Goal: Find specific fact: Find specific fact

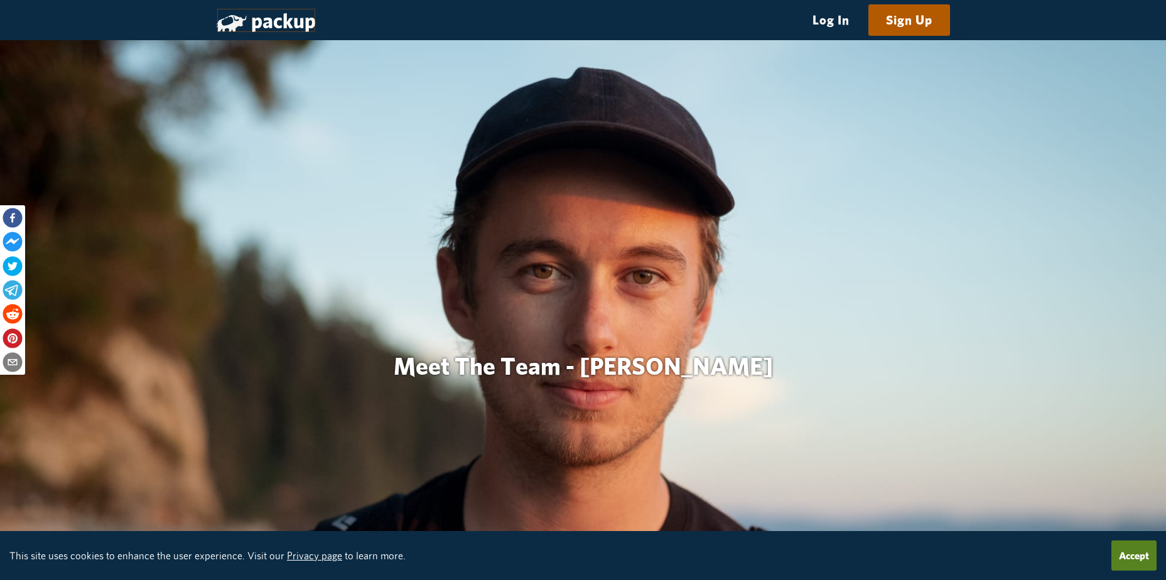
click at [256, 17] on link "packup" at bounding box center [266, 20] width 99 height 24
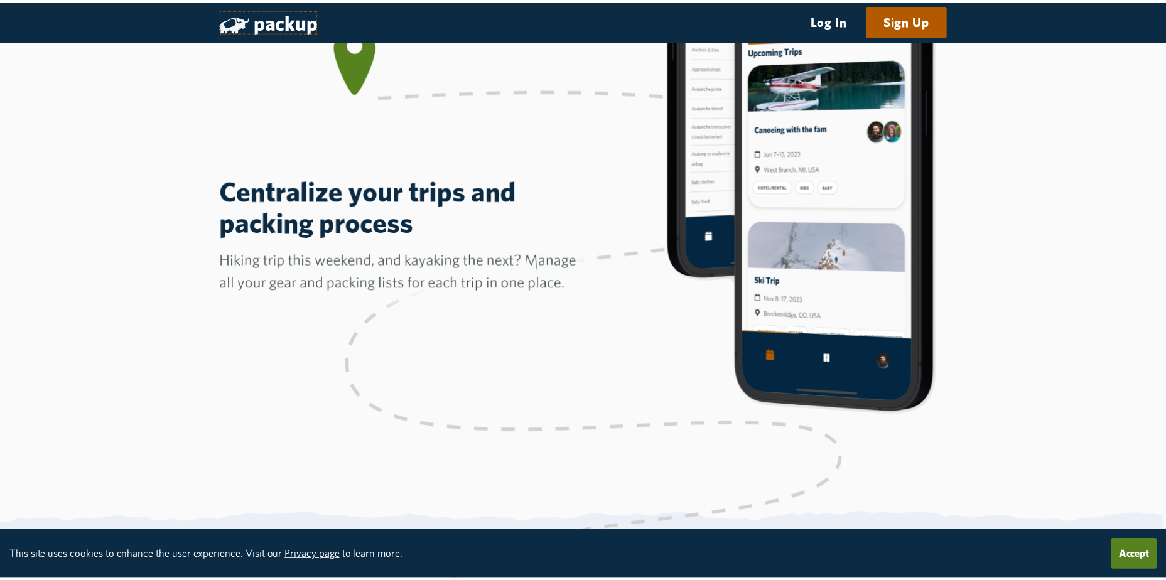
scroll to position [628, 0]
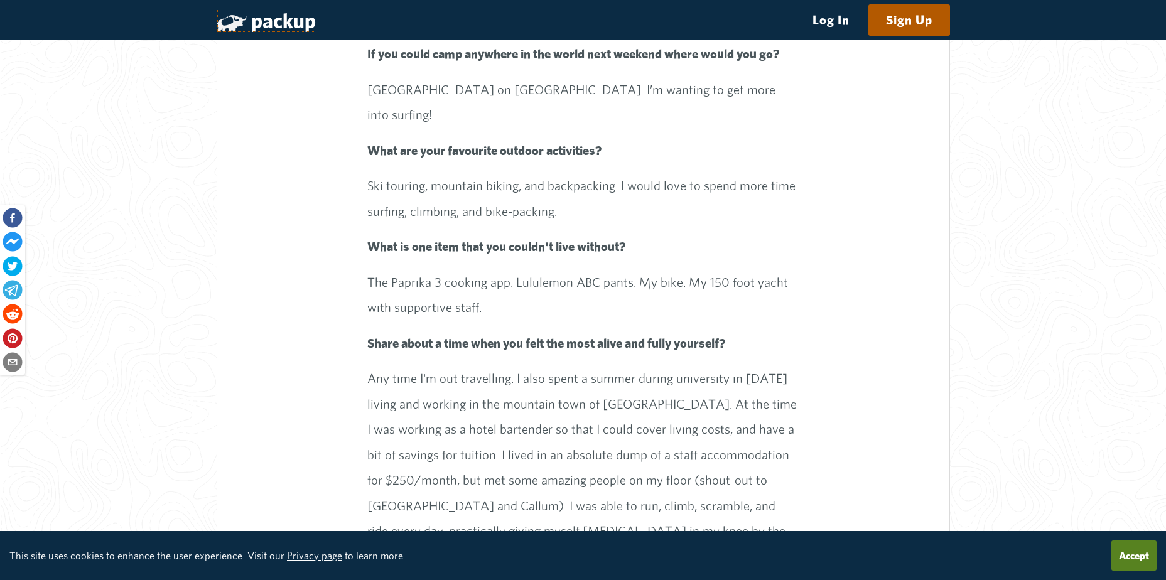
scroll to position [2010, 0]
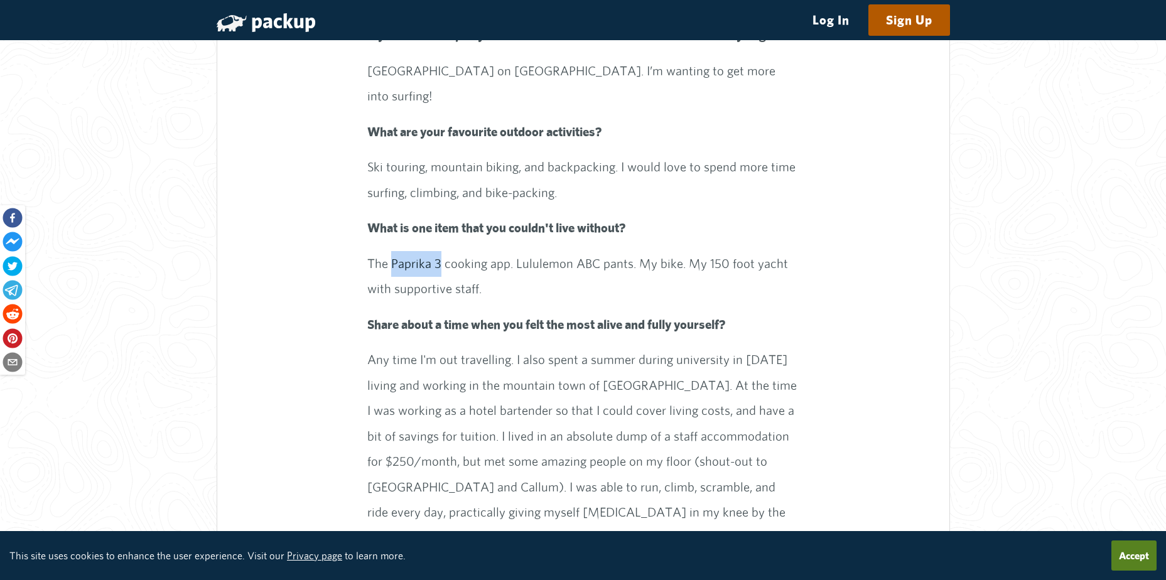
drag, startPoint x: 445, startPoint y: 222, endPoint x: 398, endPoint y: 225, distance: 47.8
click at [398, 251] on p "The Paprika 3 cooking app. Lululemon ABC pants. My bike. My 150 foot yacht with…" at bounding box center [582, 276] width 431 height 51
copy p "Paprika 3"
click at [716, 251] on p "The Paprika 3 cooking app. Lululemon ABC pants. My bike. My 150 foot yacht with…" at bounding box center [582, 276] width 431 height 51
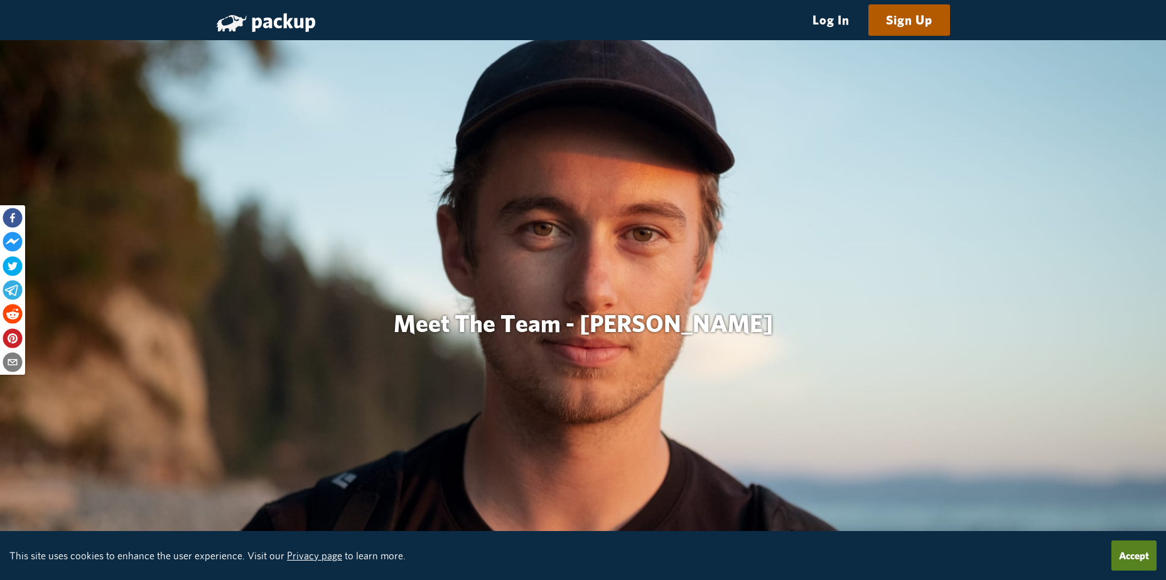
scroll to position [63, 0]
